Goal: Check status

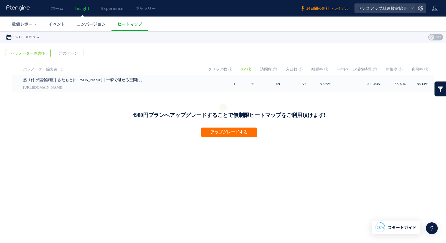
click at [35, 38] on time "09/18" at bounding box center [30, 37] width 9 height 12
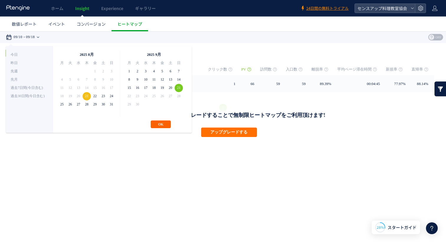
click at [156, 123] on button "OK" at bounding box center [161, 124] width 20 height 8
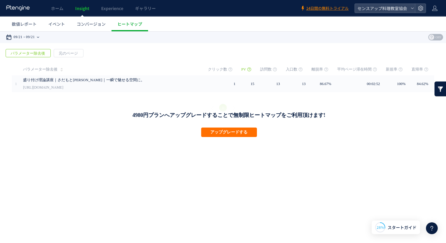
click at [40, 37] on div "09/21 09/21" at bounding box center [24, 37] width 37 height 12
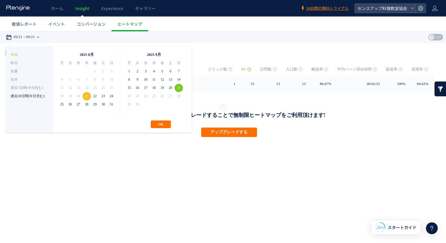
click at [28, 97] on li "過去30日間(今日含む)" at bounding box center [30, 96] width 38 height 8
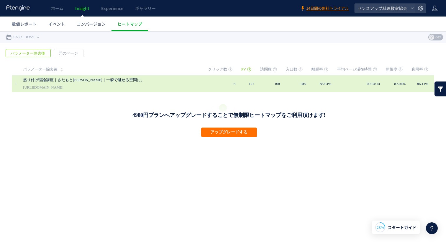
click at [47, 90] on link "[URL][DOMAIN_NAME]" at bounding box center [43, 87] width 40 height 7
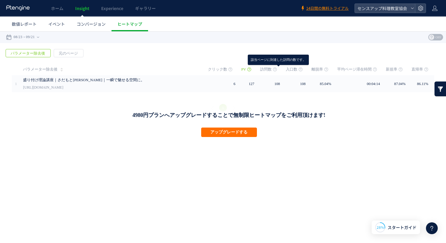
click at [277, 67] on icon at bounding box center [275, 69] width 4 height 4
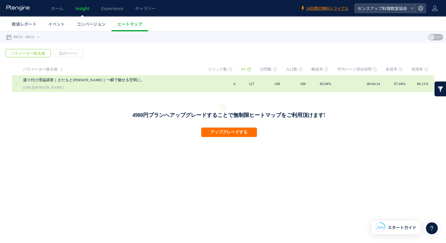
click at [104, 77] on link "盛り付け理論講座｜さだもと[PERSON_NAME]｜一瞬で魅せる空間に。" at bounding box center [99, 79] width 153 height 7
